Goal: Task Accomplishment & Management: Use online tool/utility

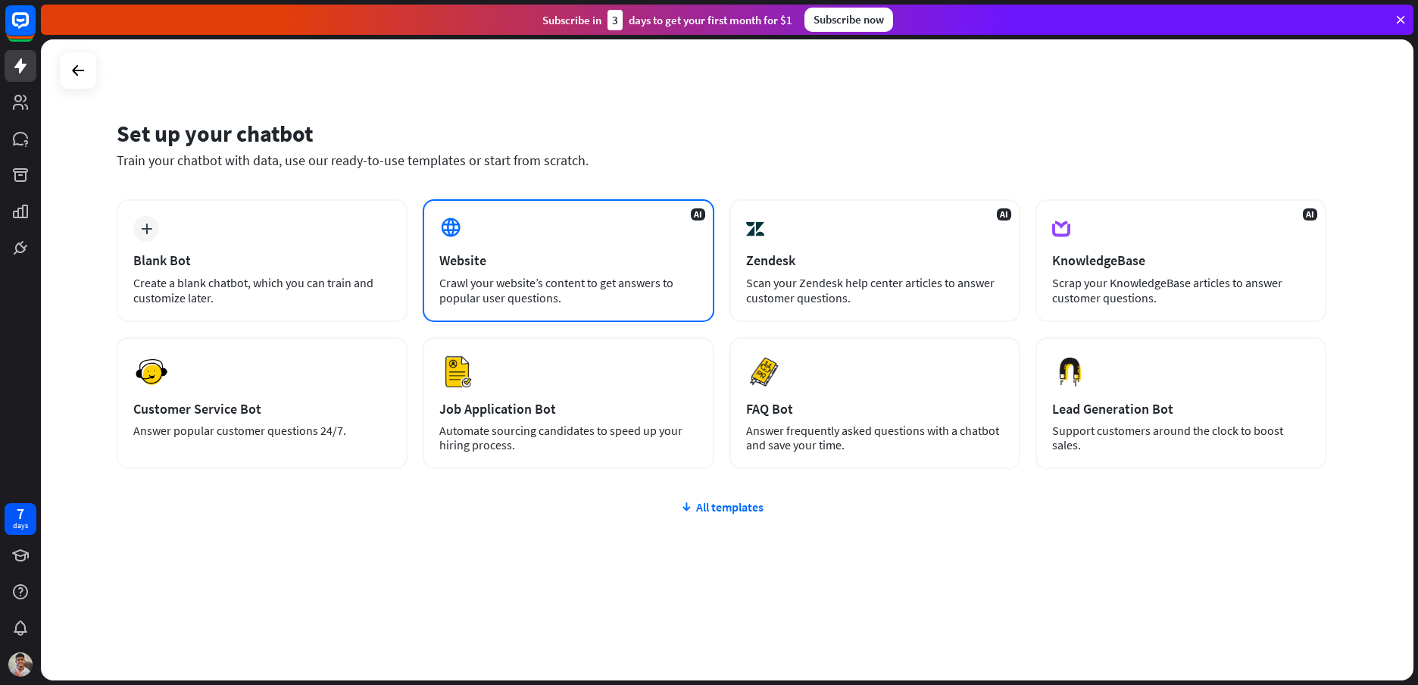
click at [551, 261] on div "Website" at bounding box center [567, 259] width 257 height 17
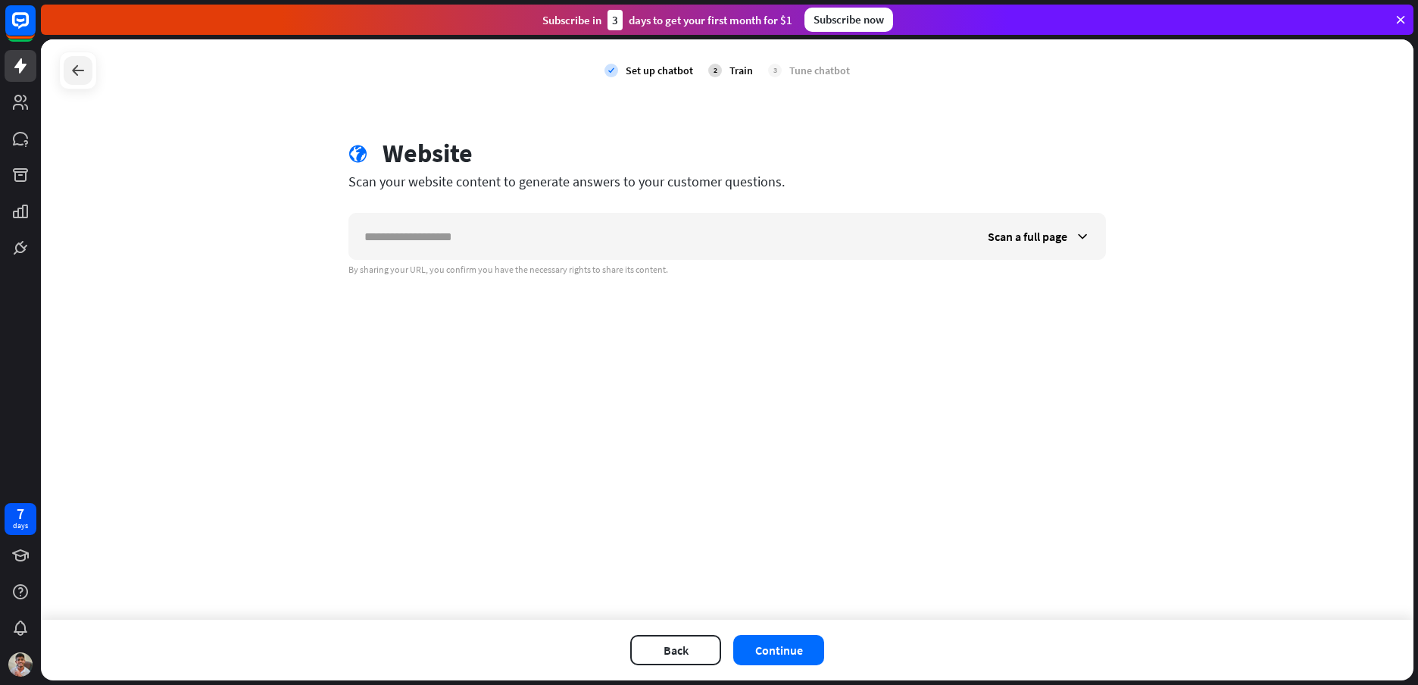
click at [84, 67] on icon at bounding box center [78, 70] width 18 height 18
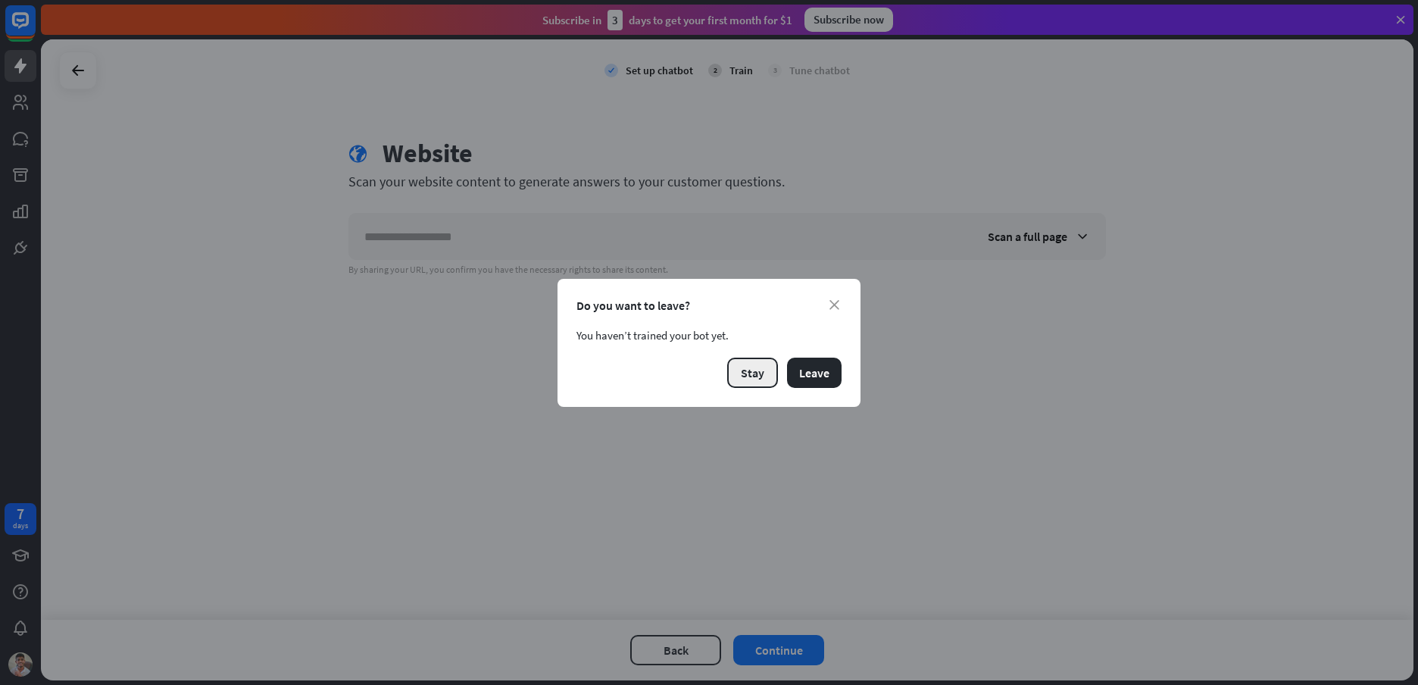
click at [757, 367] on button "Stay" at bounding box center [752, 372] width 51 height 30
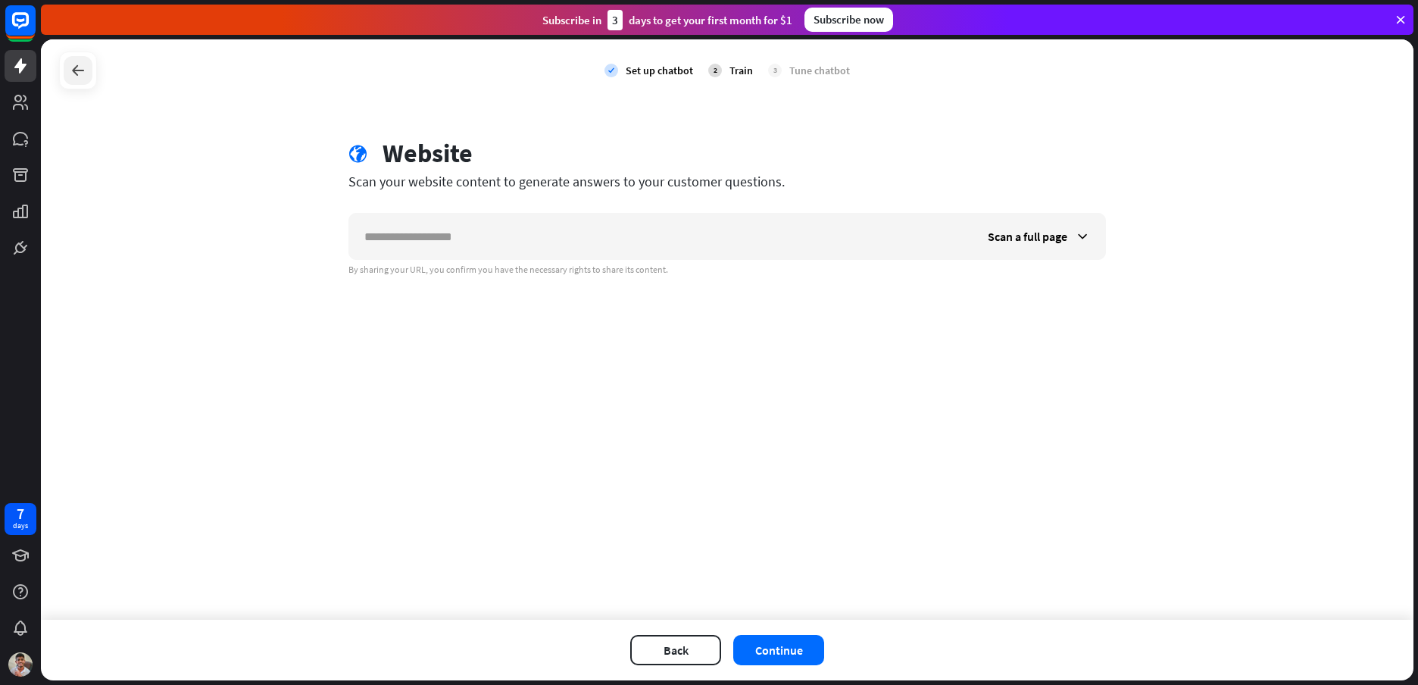
click at [67, 79] on div at bounding box center [78, 70] width 29 height 29
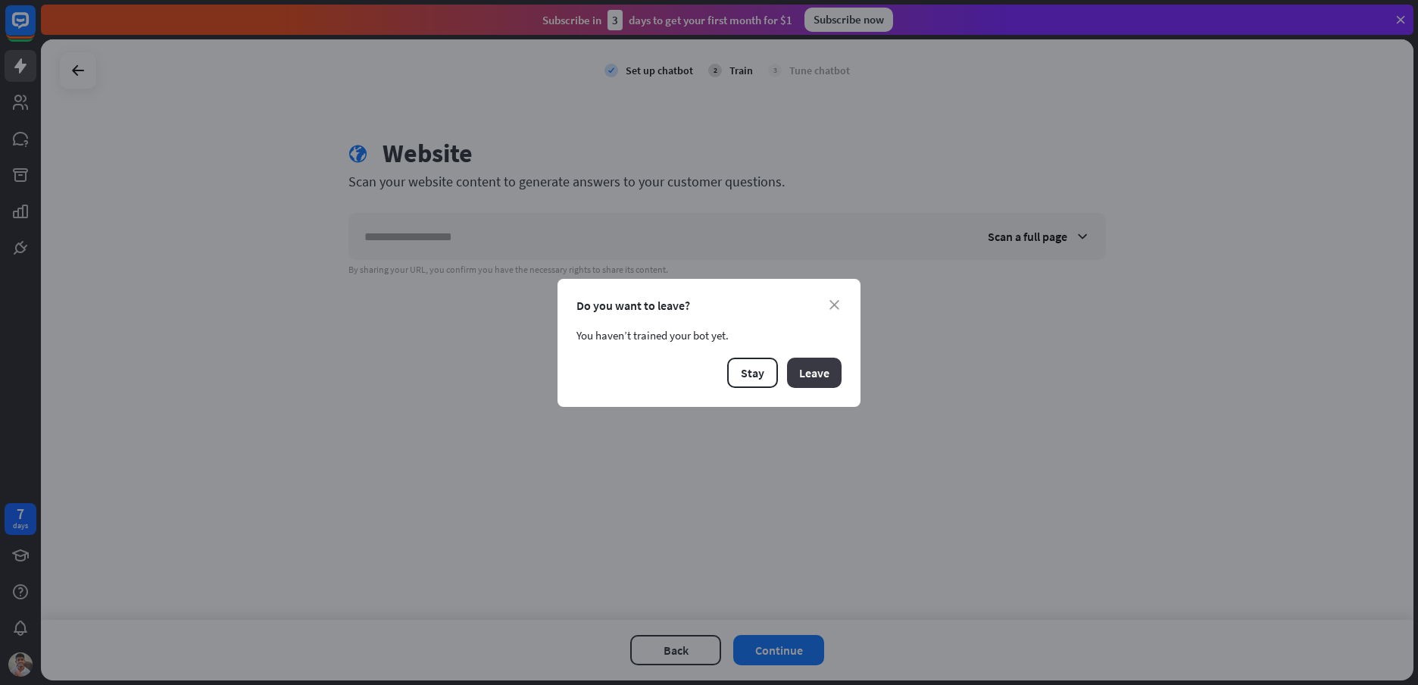
click at [821, 373] on button "Leave" at bounding box center [814, 372] width 55 height 30
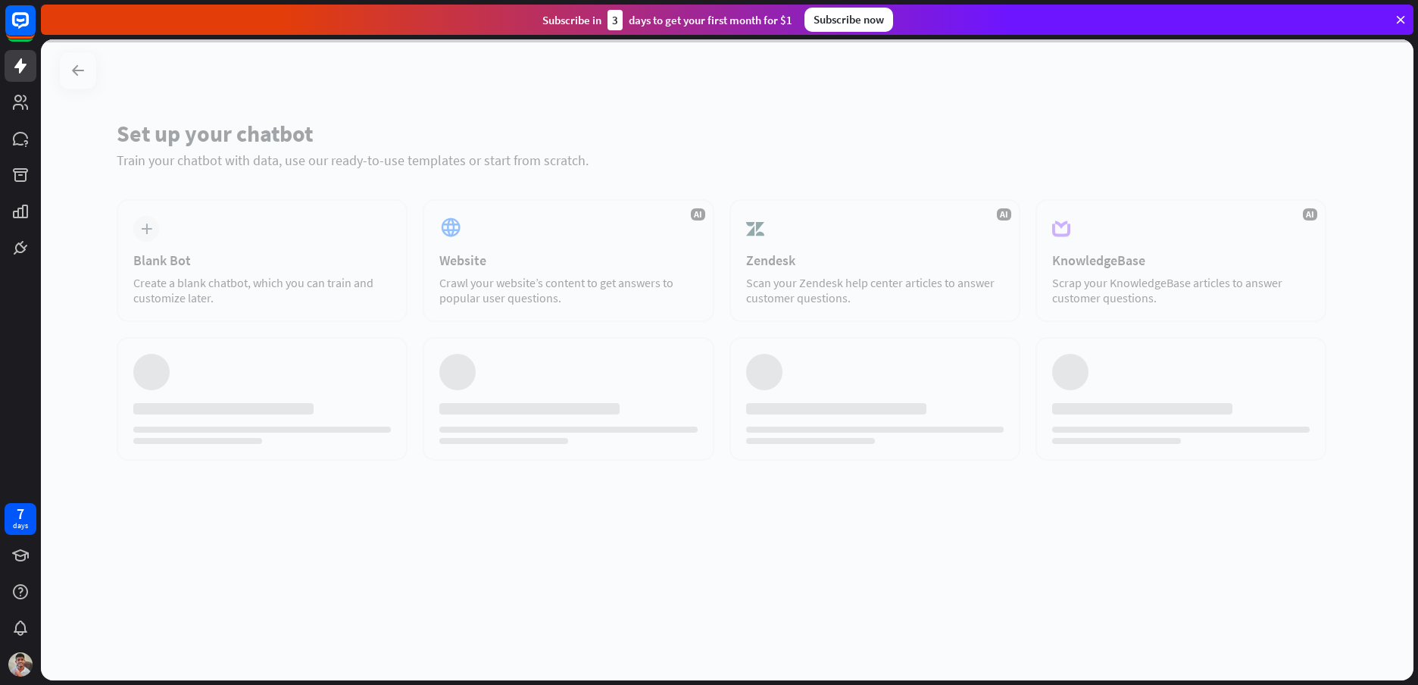
click at [294, 247] on div at bounding box center [727, 359] width 1372 height 641
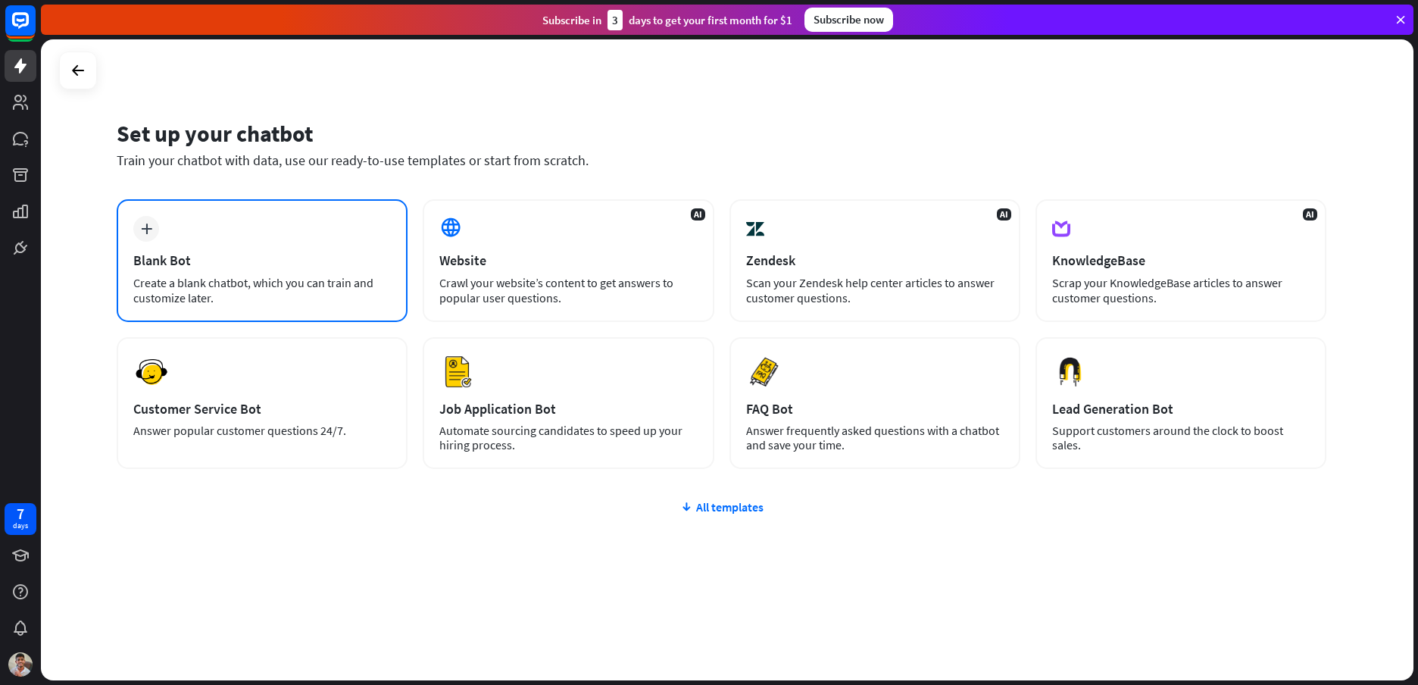
click at [292, 276] on div "Create a blank chatbot, which you can train and customize later." at bounding box center [261, 290] width 257 height 30
